Goal: Task Accomplishment & Management: Use online tool/utility

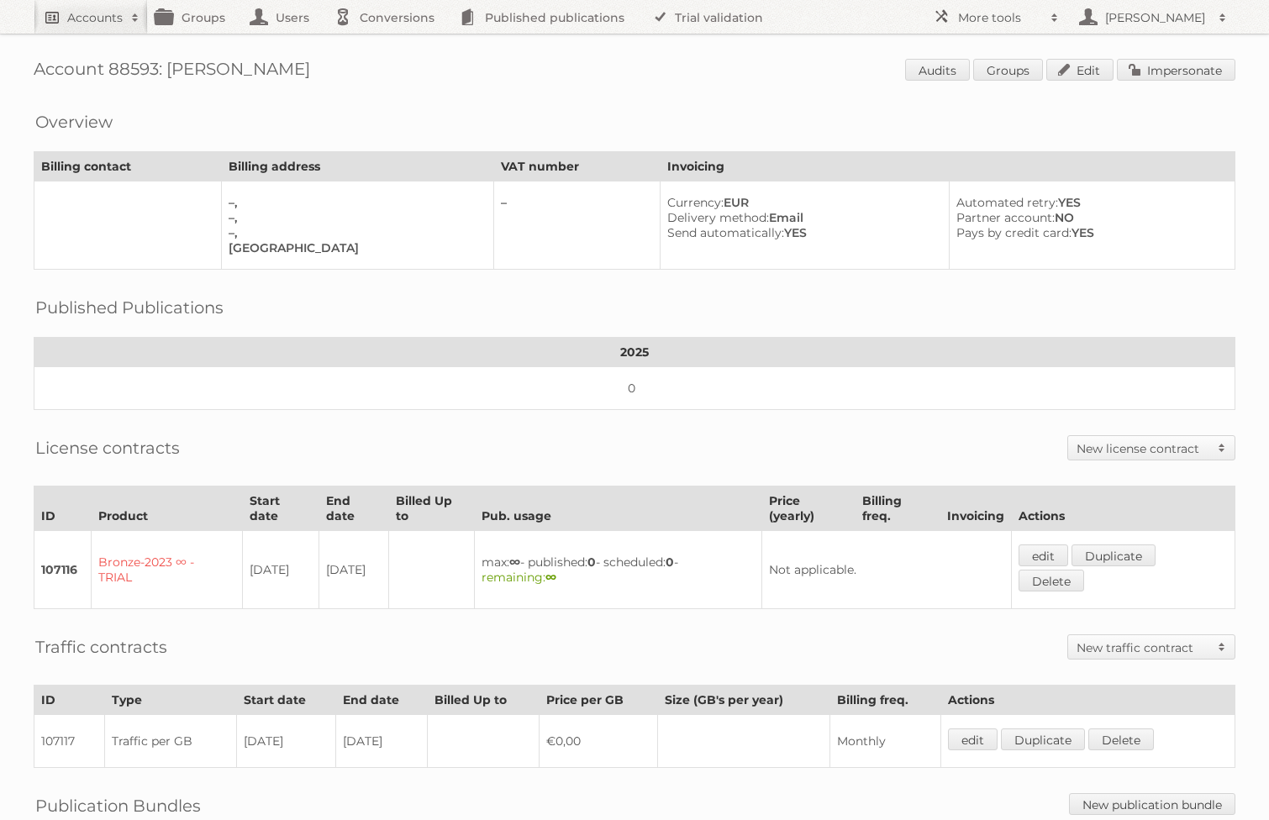
click at [128, 16] on span at bounding box center [135, 17] width 25 height 17
type input"] "edeka"
click at [387, 43] on input "Search" at bounding box center [399, 55] width 25 height 25
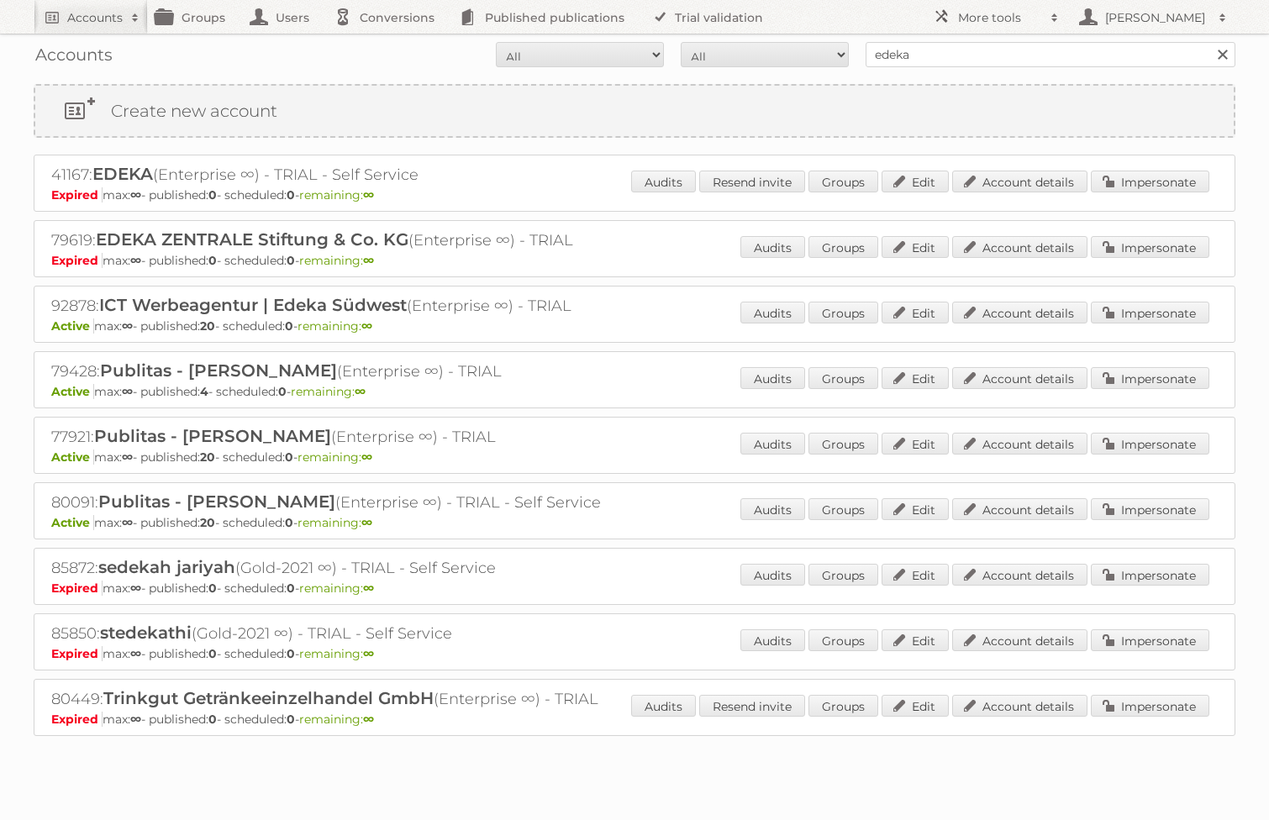
scroll to position [29, 0]
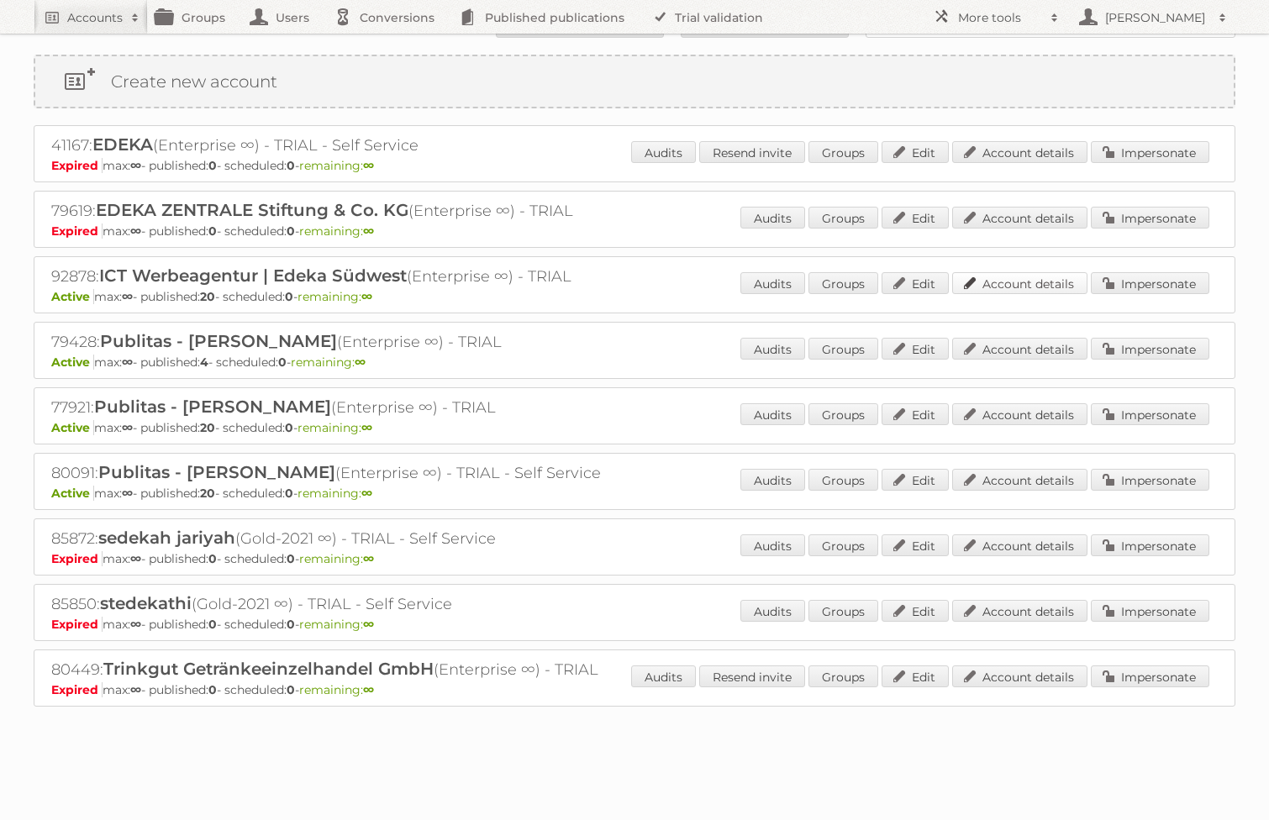
click at [1033, 275] on link "Account details" at bounding box center [1019, 283] width 135 height 22
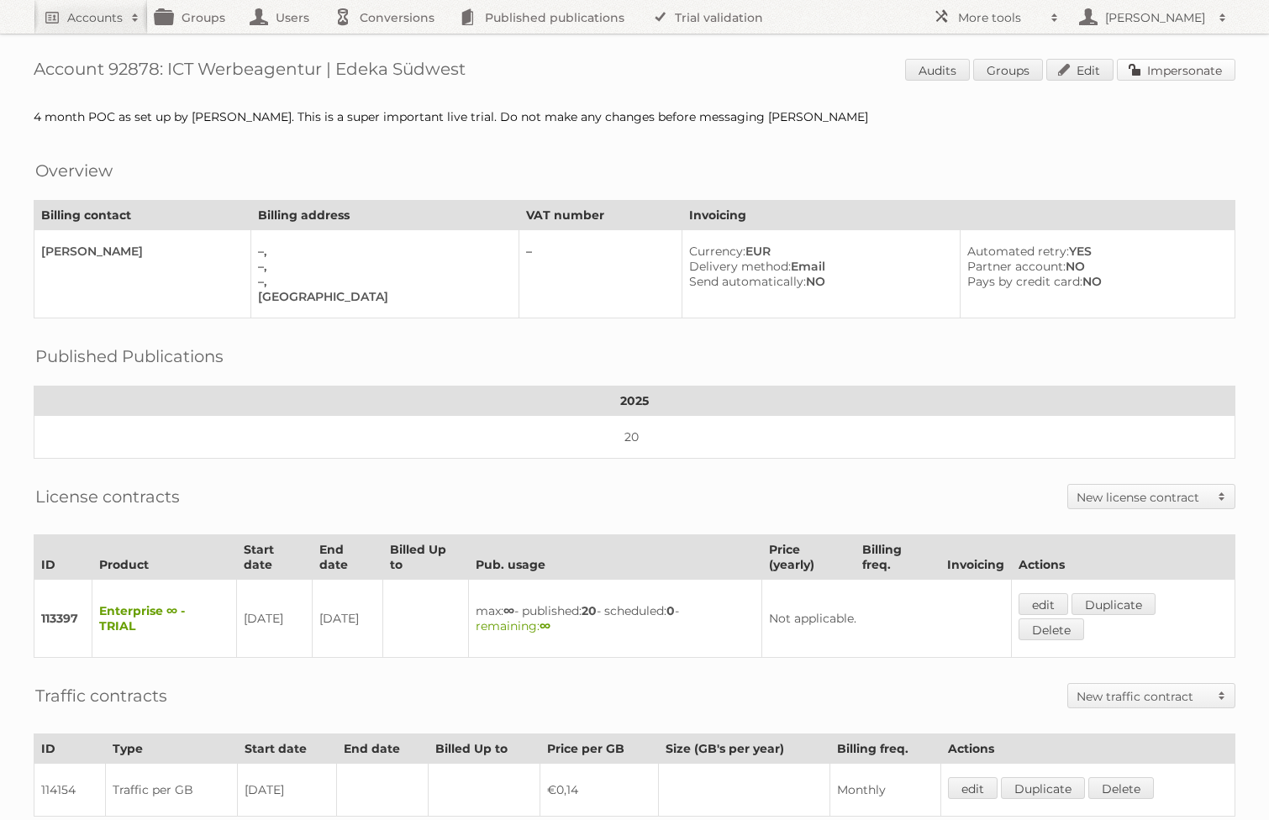
click at [1148, 78] on link "Impersonate" at bounding box center [1176, 70] width 118 height 22
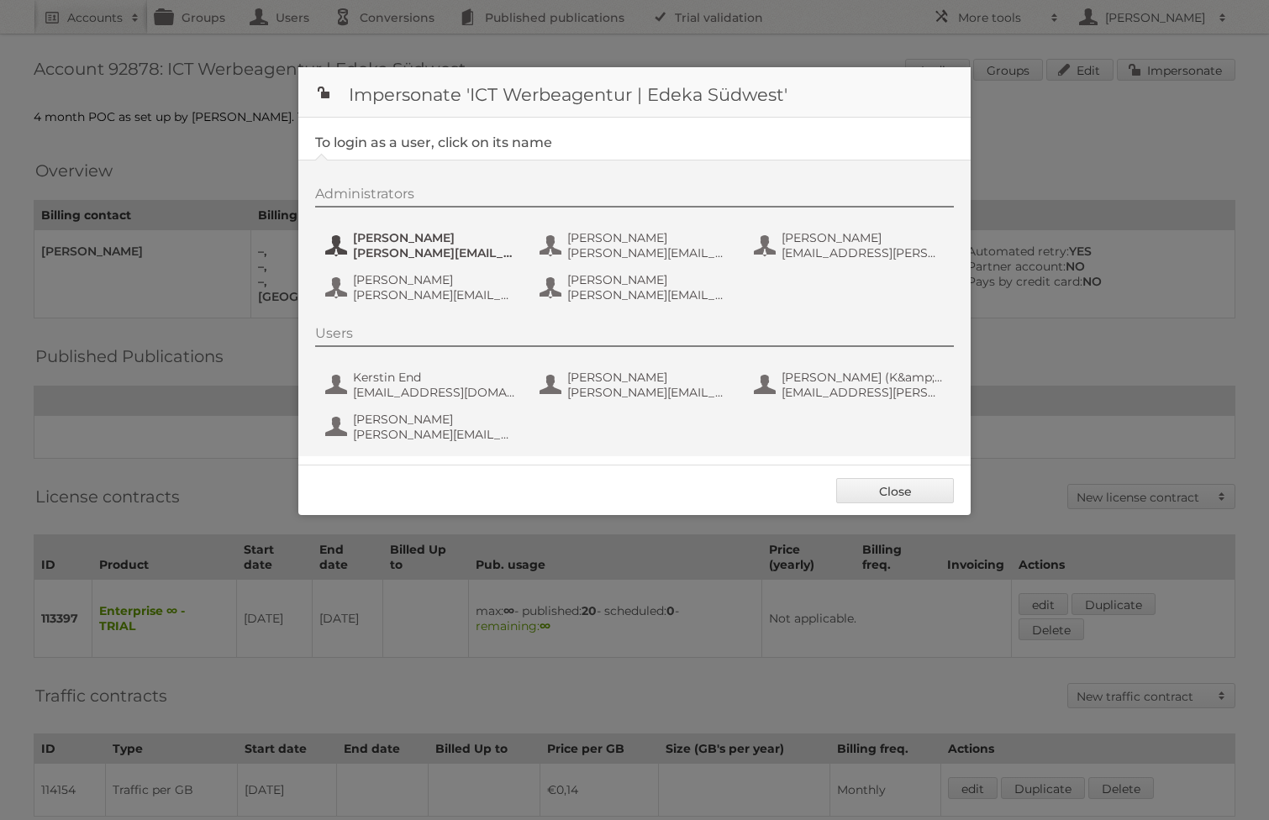
click at [430, 256] on span "benjamin.discher@ictwerbung.de" at bounding box center [434, 252] width 163 height 15
